Goal: Task Accomplishment & Management: Complete application form

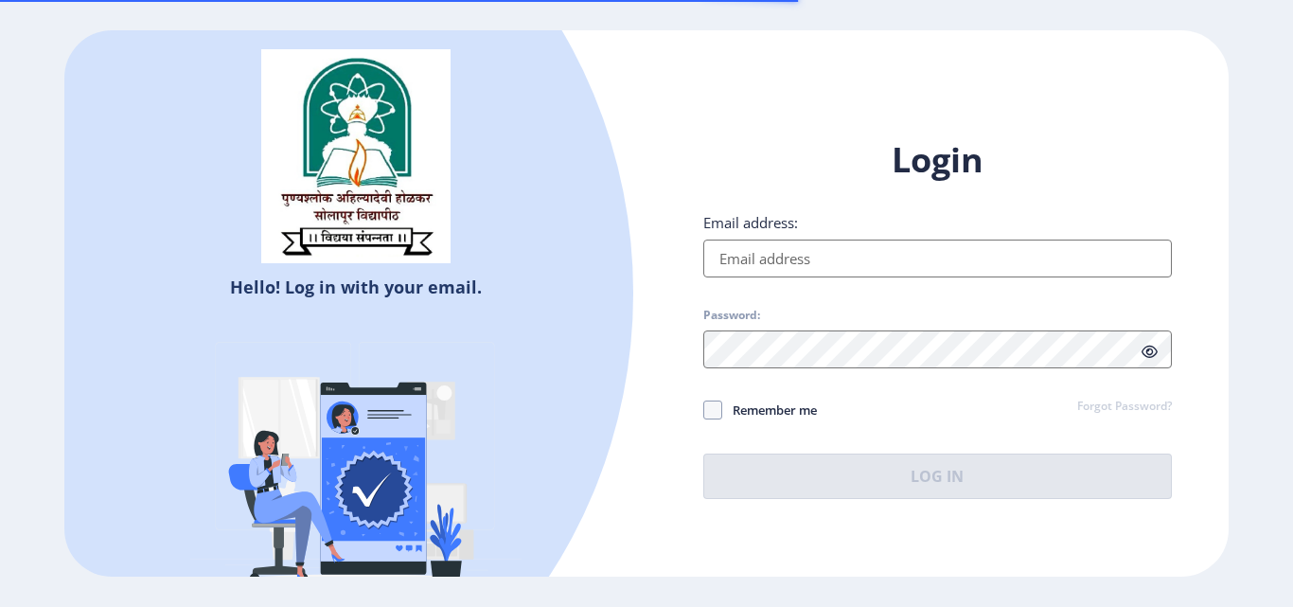
click at [794, 254] on input "Email address:" at bounding box center [937, 258] width 469 height 38
click at [795, 256] on input "Email address:" at bounding box center [937, 258] width 469 height 38
type input "[EMAIL_ADDRESS][DOMAIN_NAME]"
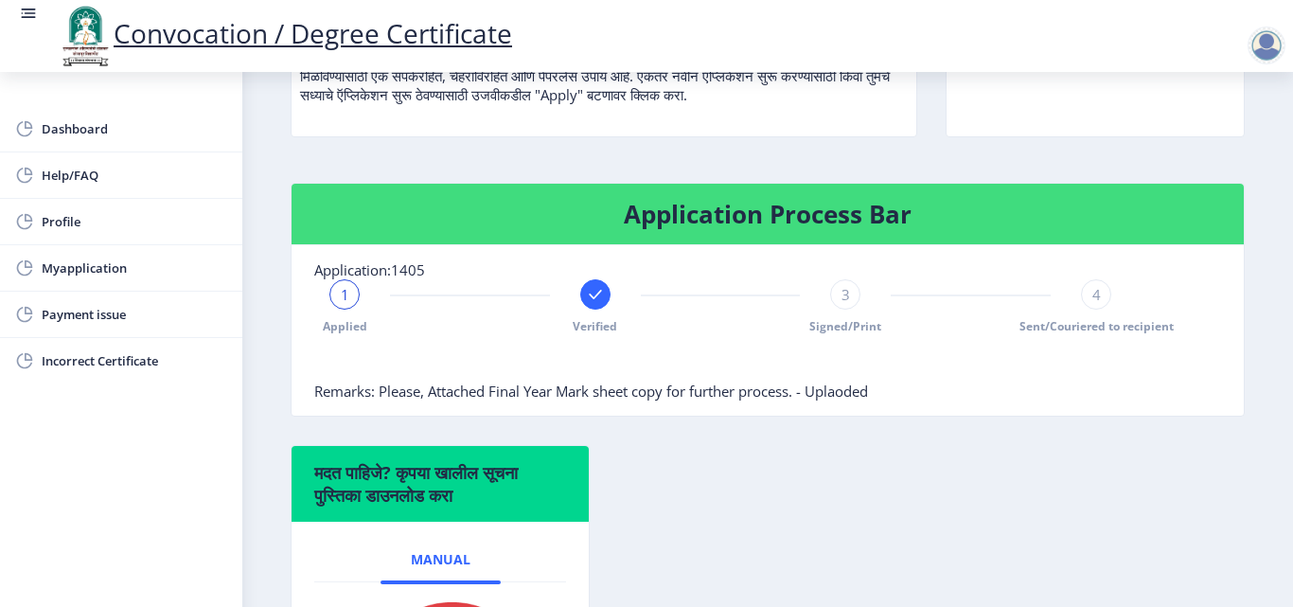
scroll to position [5, 0]
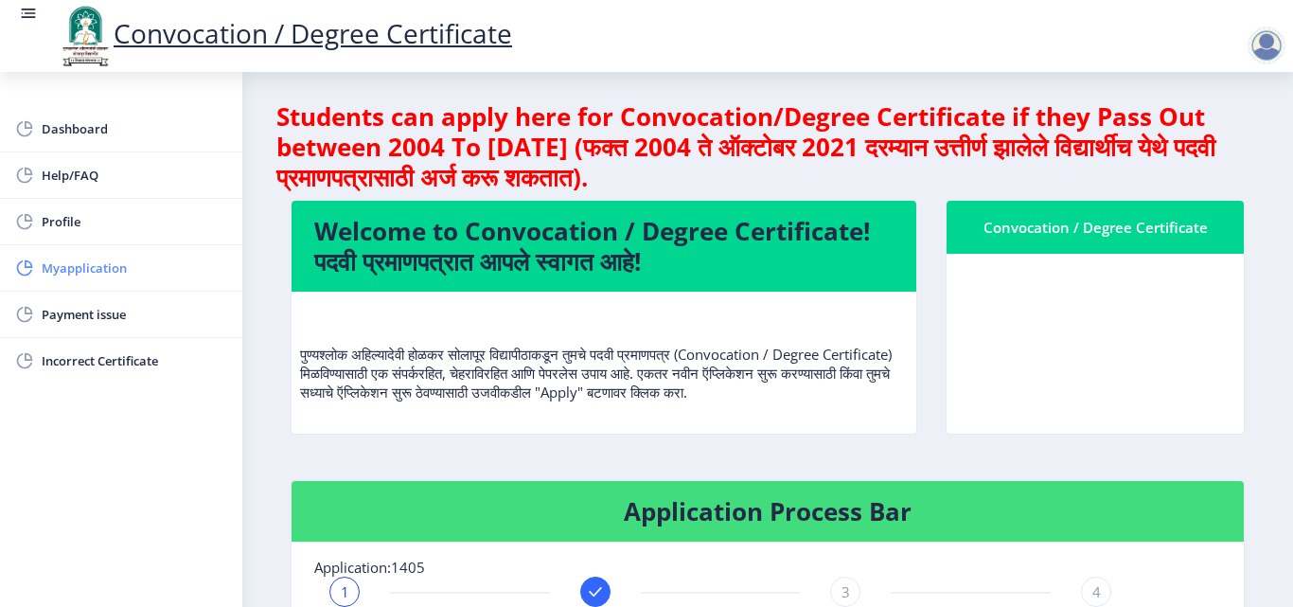
click at [64, 271] on span "Myapplication" at bounding box center [135, 267] width 186 height 23
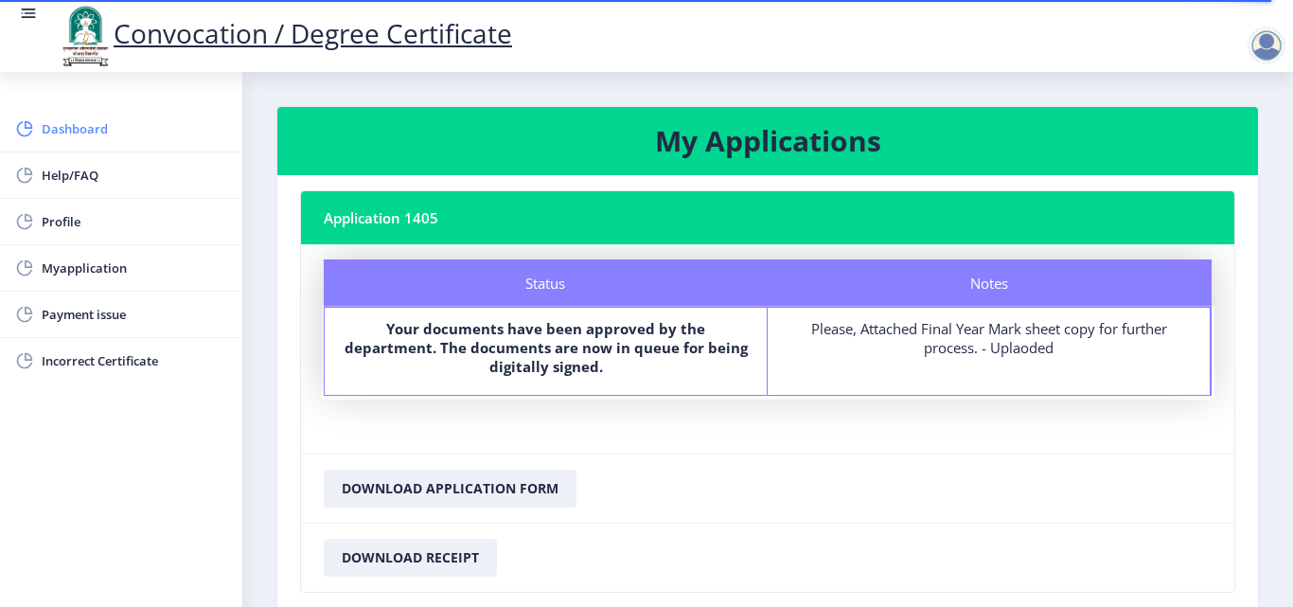
click at [67, 133] on span "Dashboard" at bounding box center [135, 128] width 186 height 23
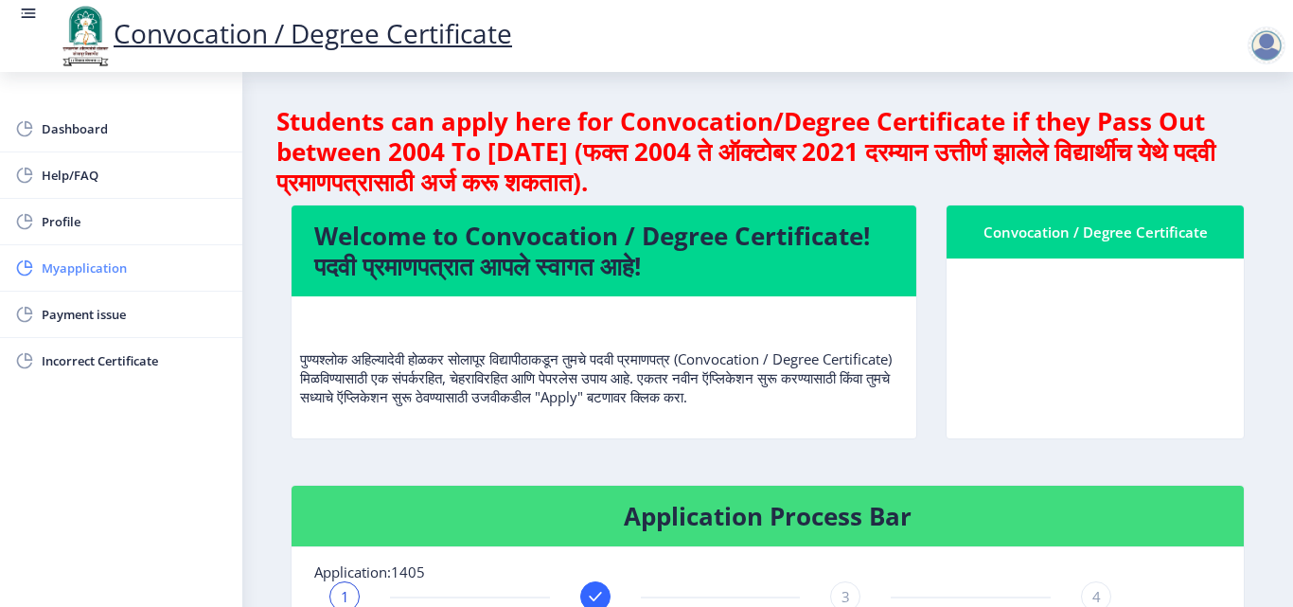
click at [56, 275] on span "Myapplication" at bounding box center [135, 267] width 186 height 23
